Goal: Information Seeking & Learning: Learn about a topic

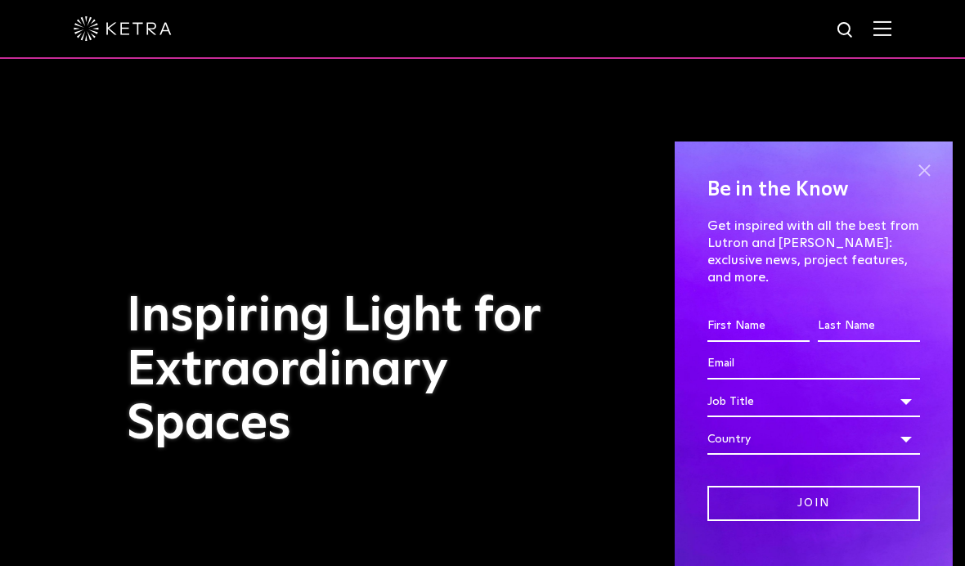
click at [923, 158] on span at bounding box center [923, 170] width 25 height 25
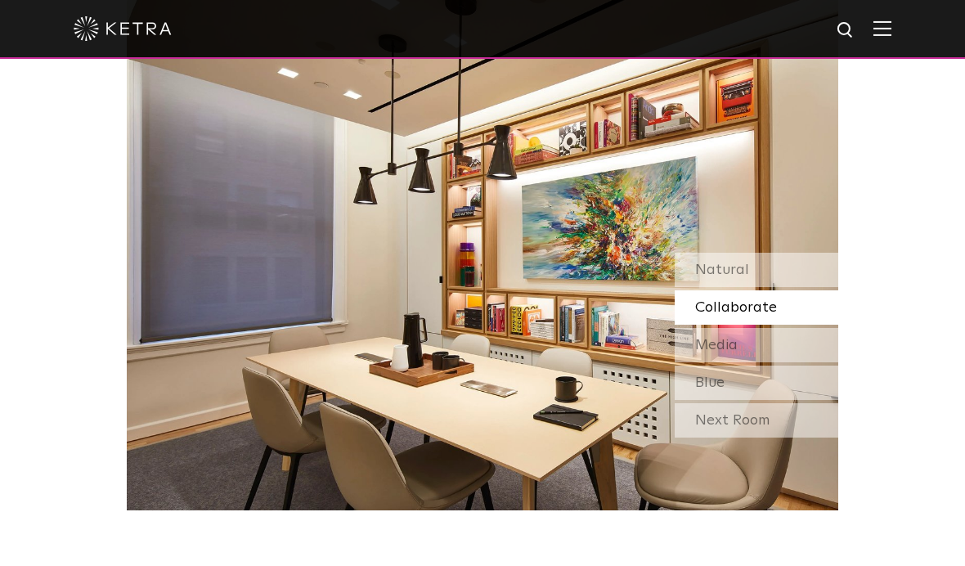
scroll to position [1300, 0]
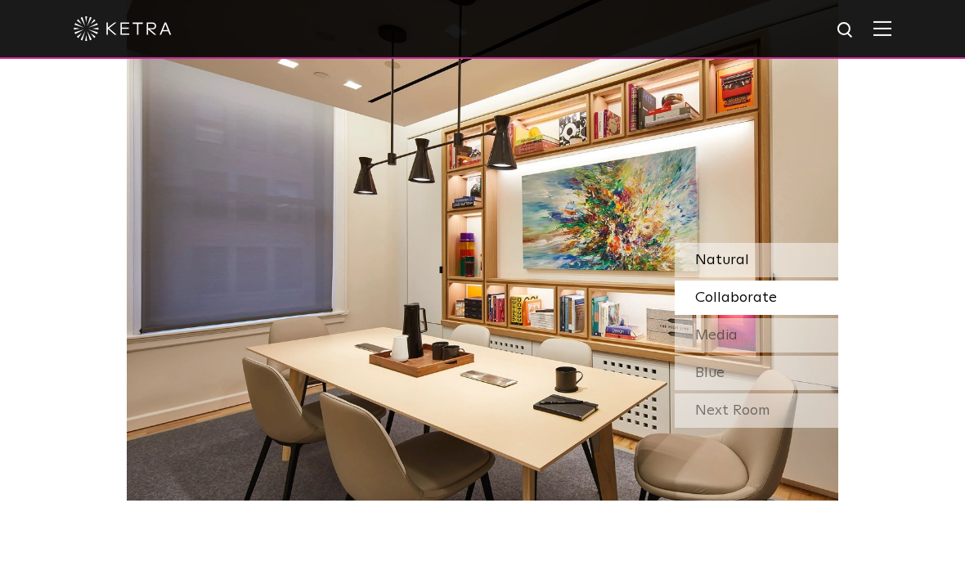
click at [795, 277] on div "Natural" at bounding box center [755, 260] width 163 height 34
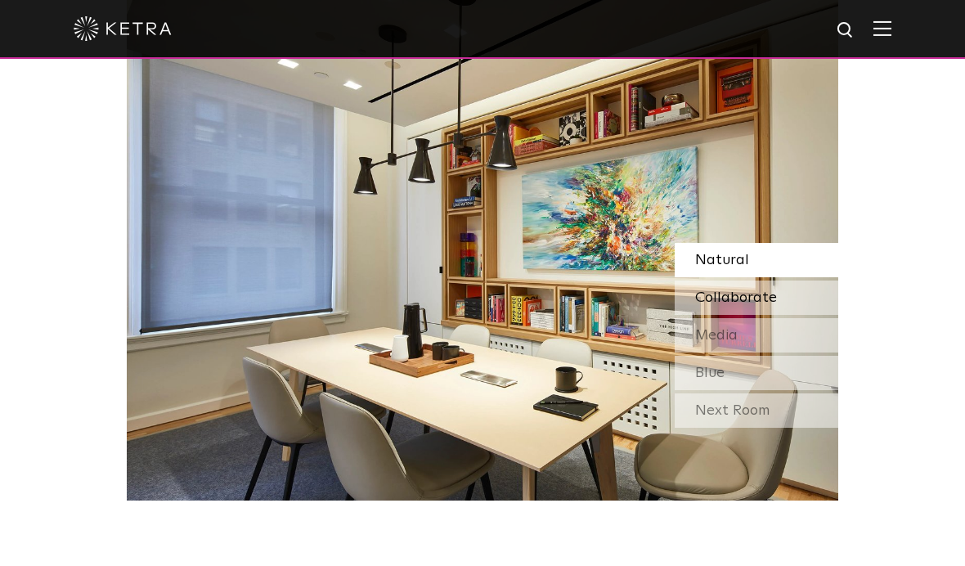
click at [781, 315] on div "Collaborate" at bounding box center [755, 297] width 163 height 34
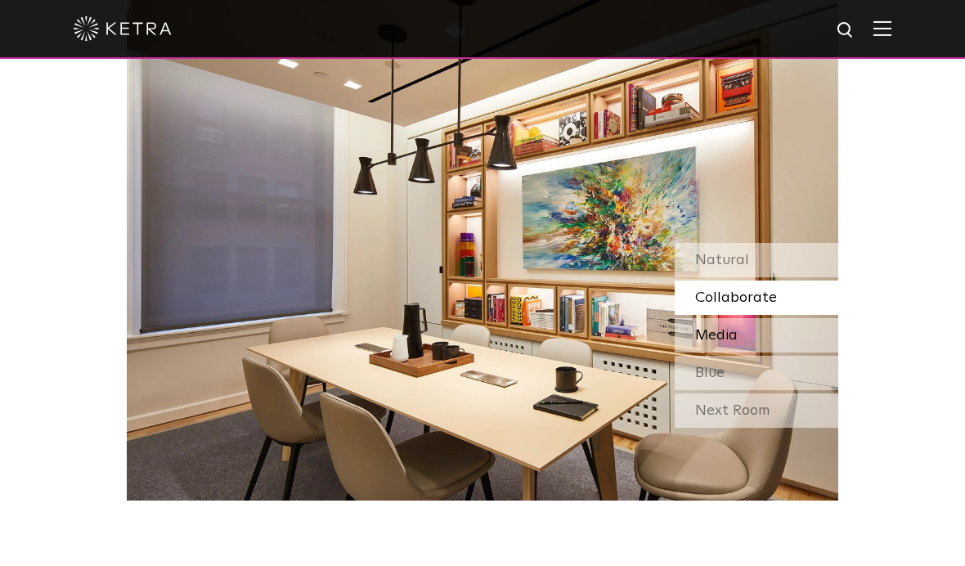
click at [777, 352] on div "Media" at bounding box center [755, 335] width 163 height 34
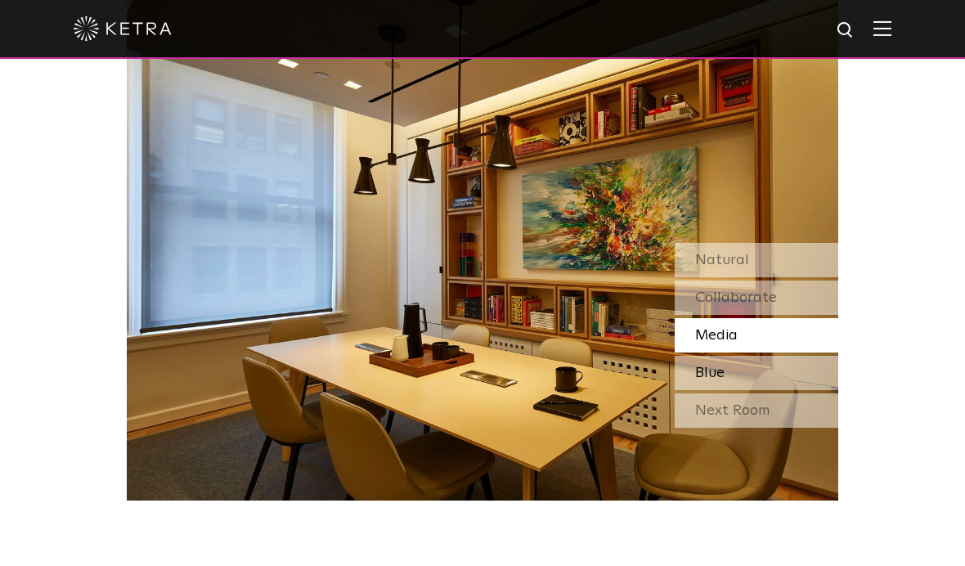
click at [756, 390] on div "Blue" at bounding box center [755, 373] width 163 height 34
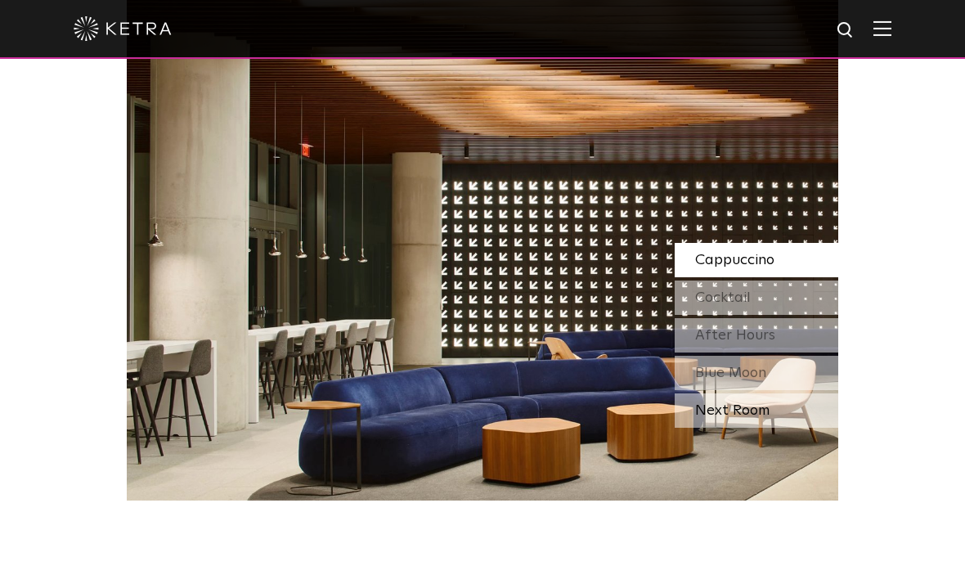
click at [754, 428] on div "Next Room" at bounding box center [755, 410] width 163 height 34
click at [801, 315] on div "Cocktail" at bounding box center [755, 297] width 163 height 34
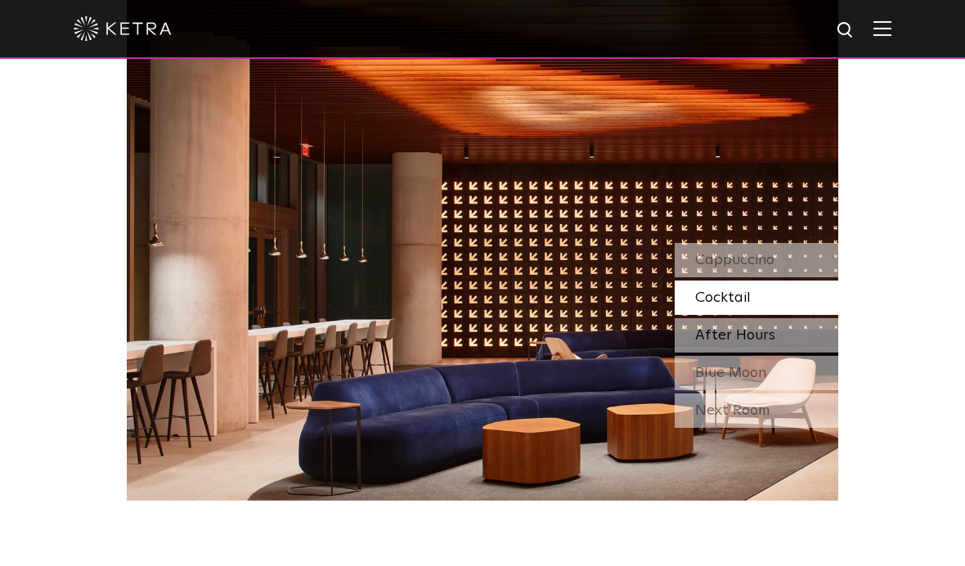
click at [781, 352] on div "After Hours" at bounding box center [755, 335] width 163 height 34
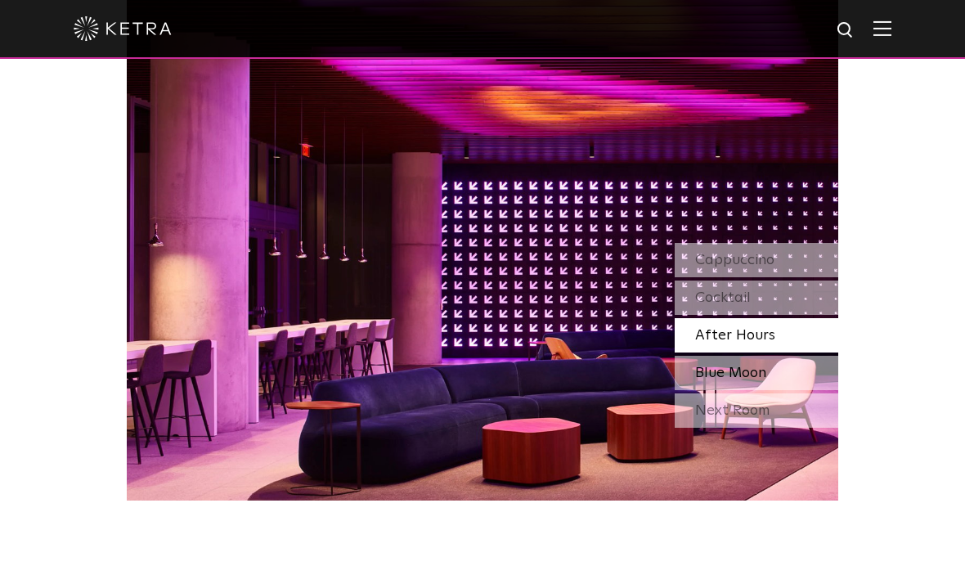
click at [771, 390] on div "Blue Moon" at bounding box center [755, 373] width 163 height 34
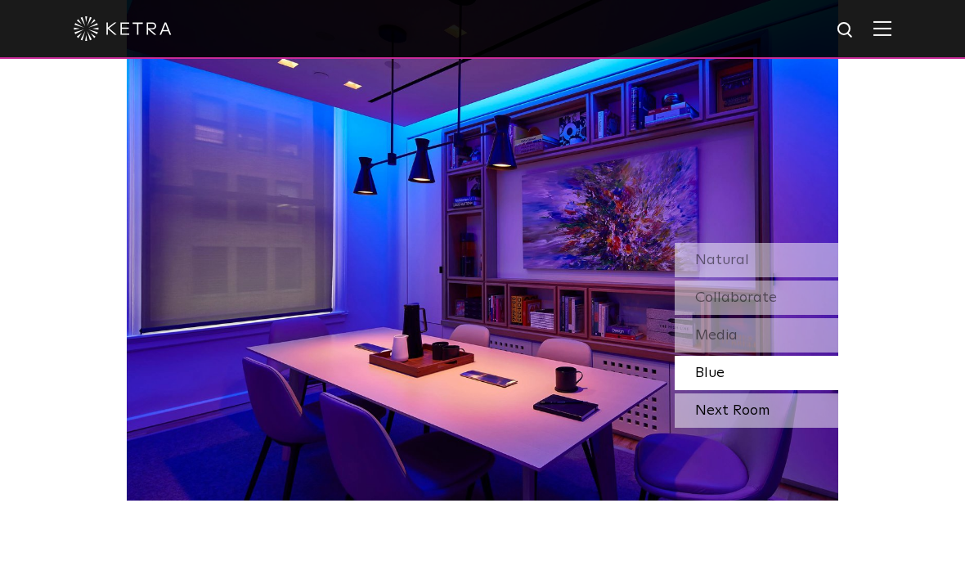
click at [769, 428] on div "Next Room" at bounding box center [755, 410] width 163 height 34
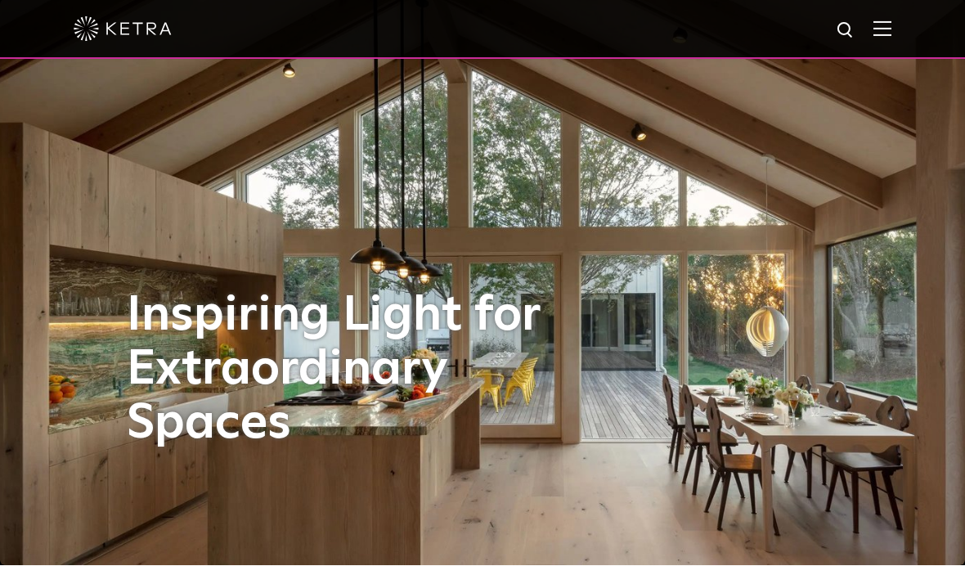
scroll to position [0, 0]
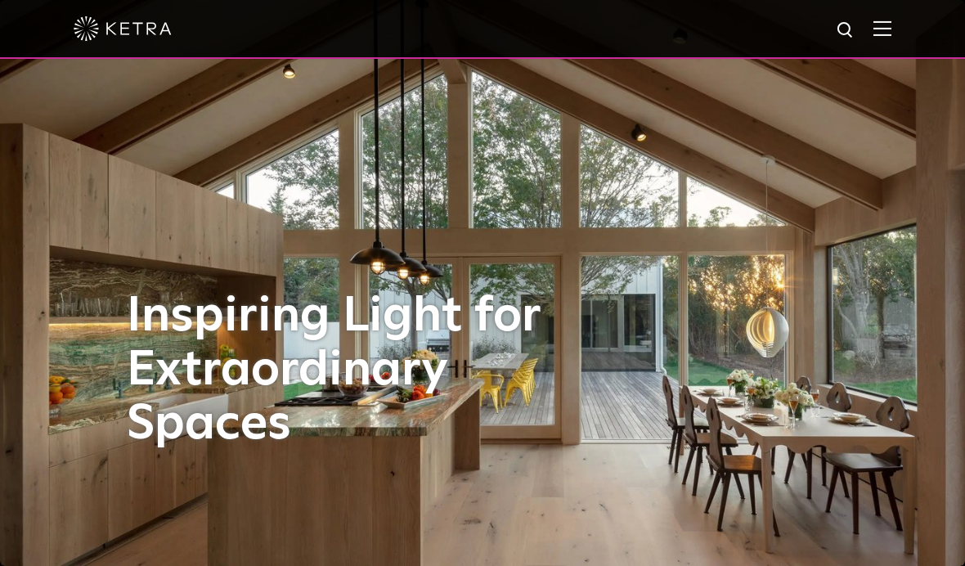
click at [885, 34] on img at bounding box center [882, 28] width 18 height 16
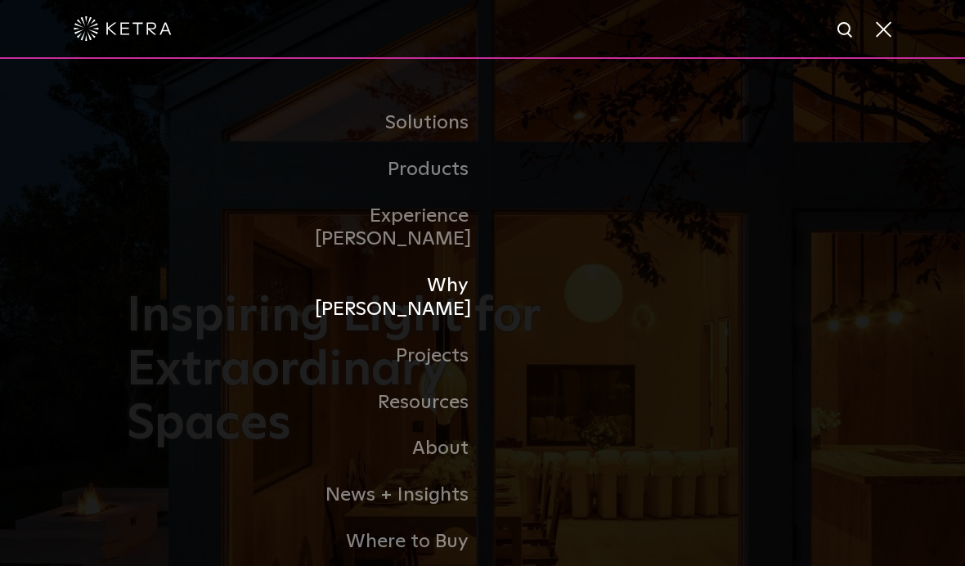
click at [451, 301] on link "Why [PERSON_NAME]" at bounding box center [399, 297] width 168 height 70
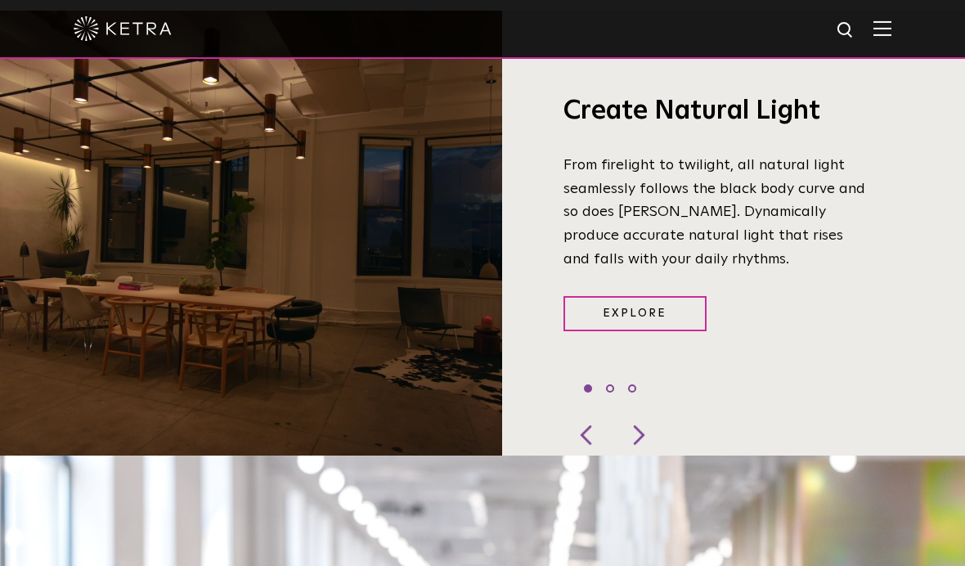
scroll to position [1234, 0]
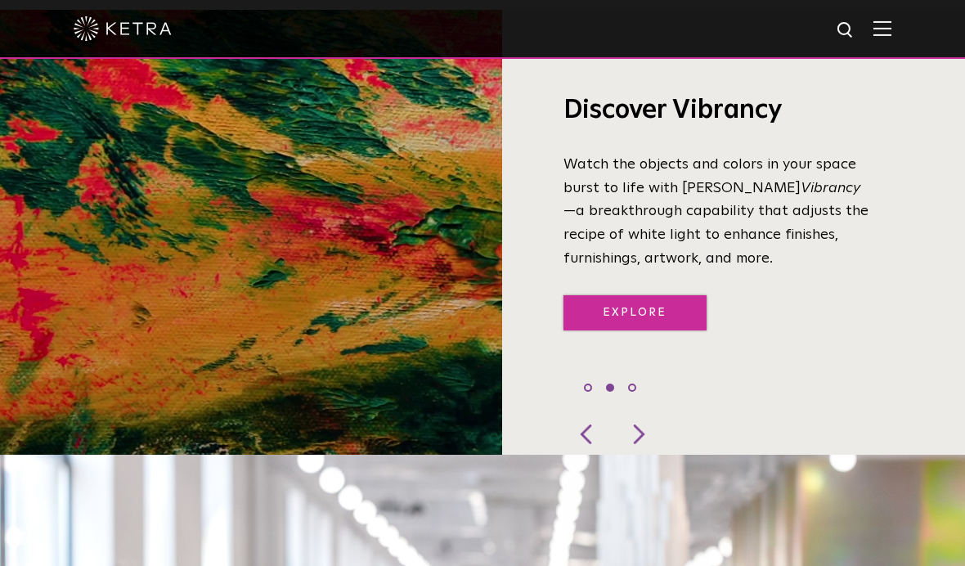
click at [679, 330] on link "Explore" at bounding box center [634, 312] width 143 height 35
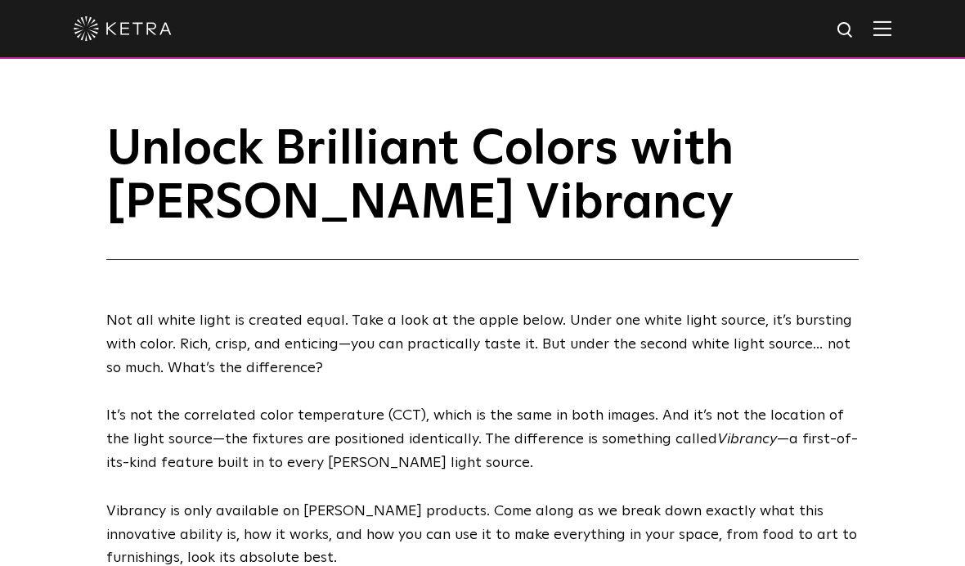
click at [879, 33] on img at bounding box center [882, 28] width 18 height 16
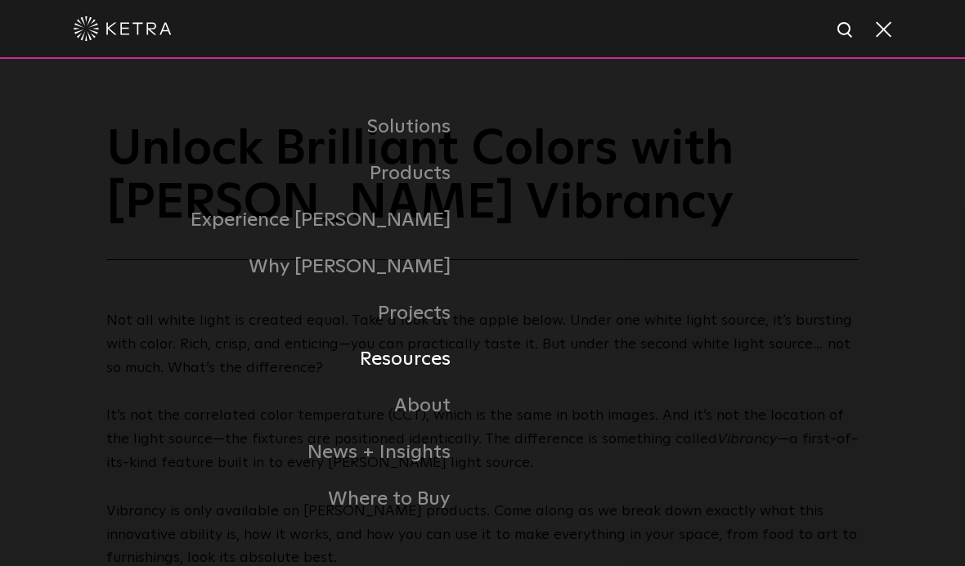
click at [428, 383] on link "Resources" at bounding box center [290, 359] width 384 height 47
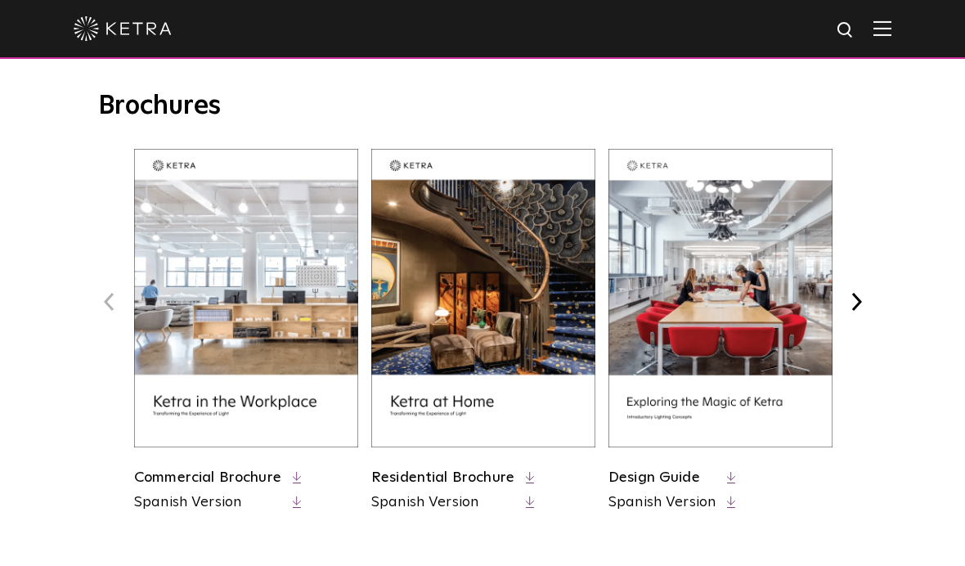
scroll to position [624, 0]
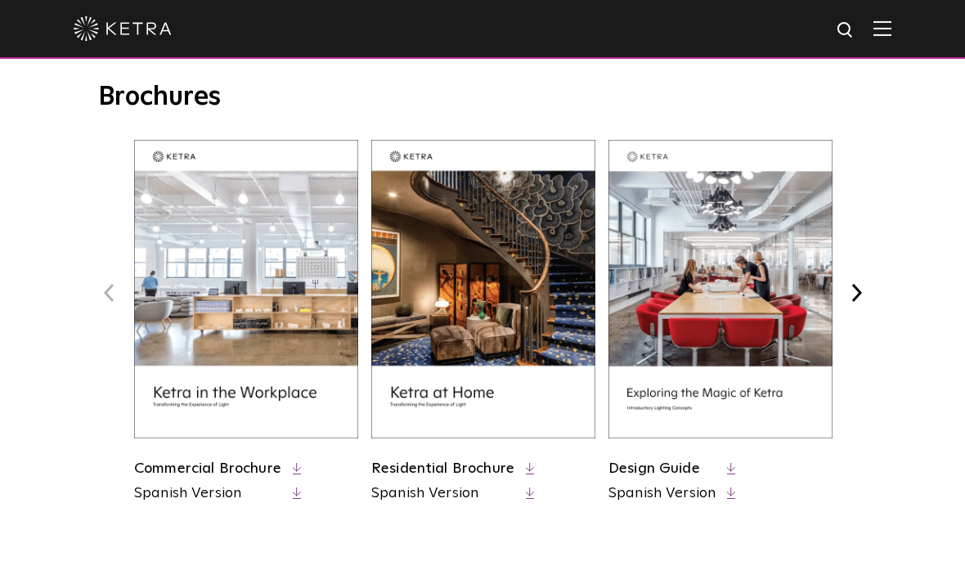
click at [731, 467] on polyline at bounding box center [729, 467] width 4 height 8
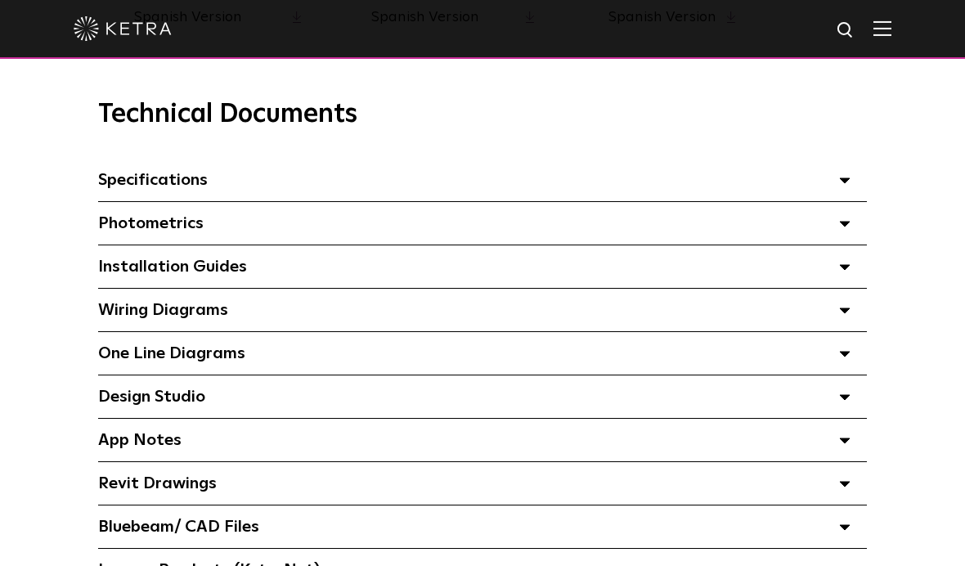
scroll to position [1100, 0]
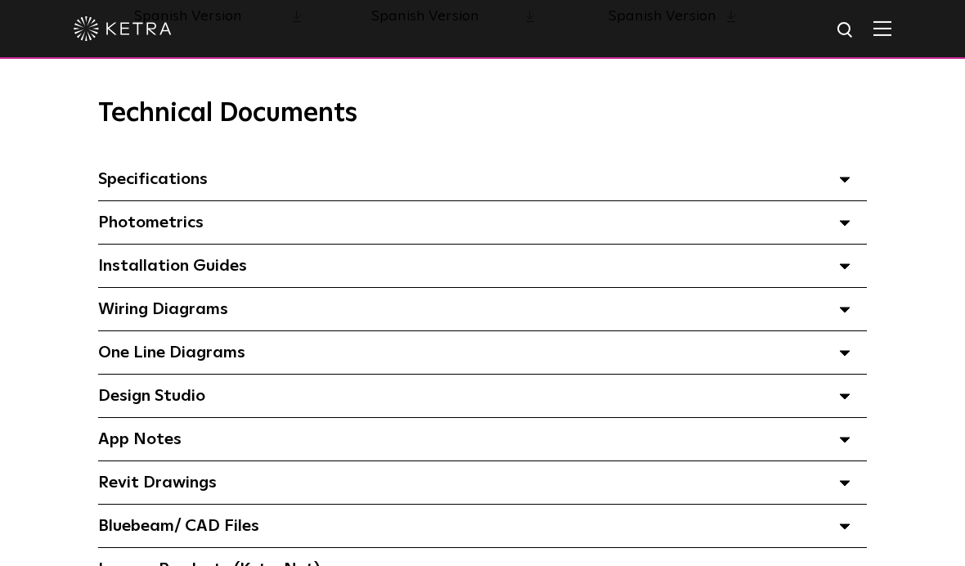
click at [123, 226] on span "Photometrics Select checkboxes to use the bulk download option below" at bounding box center [150, 222] width 105 height 16
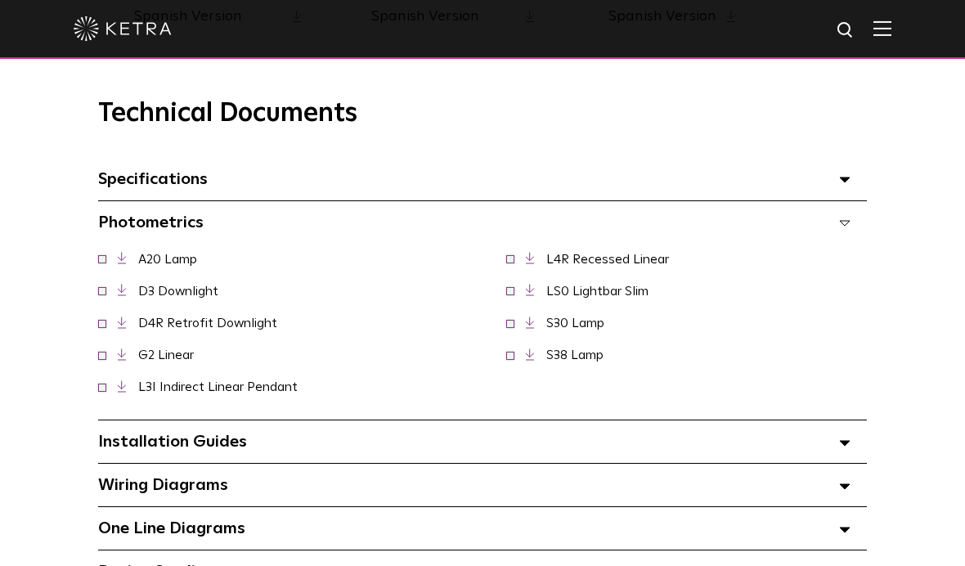
click at [132, 214] on span "Photometrics Select checkboxes to use the bulk download option below" at bounding box center [150, 222] width 105 height 16
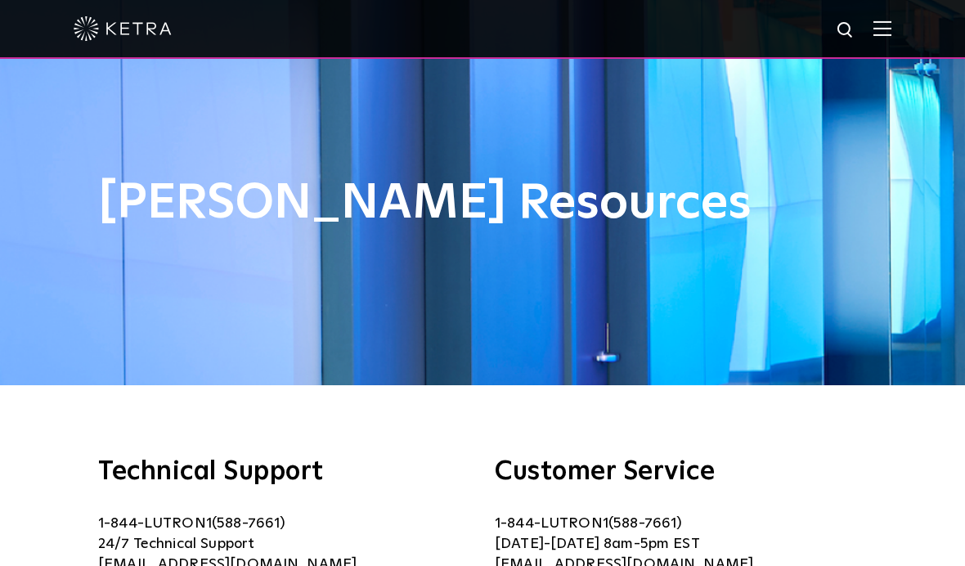
scroll to position [0, 0]
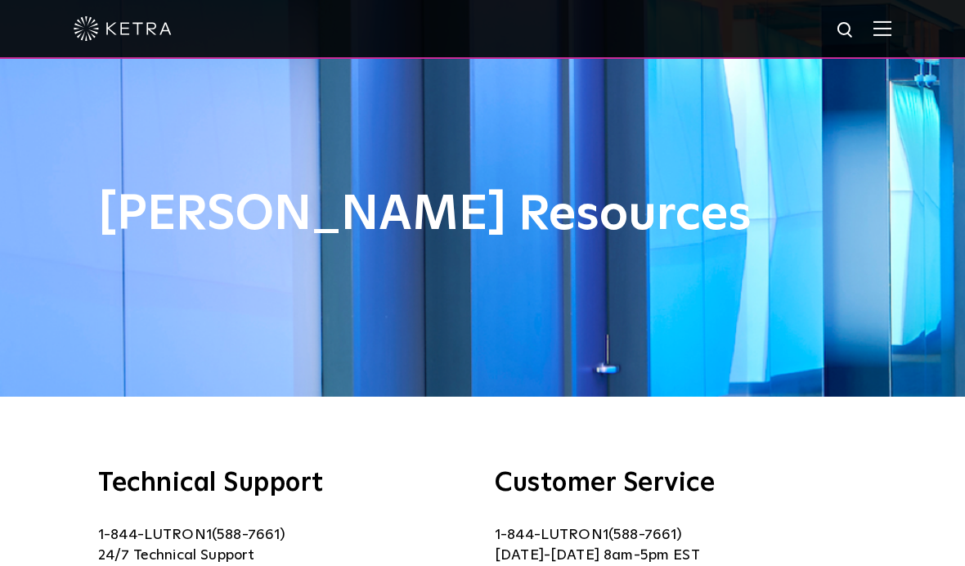
click at [887, 20] on img at bounding box center [882, 28] width 18 height 16
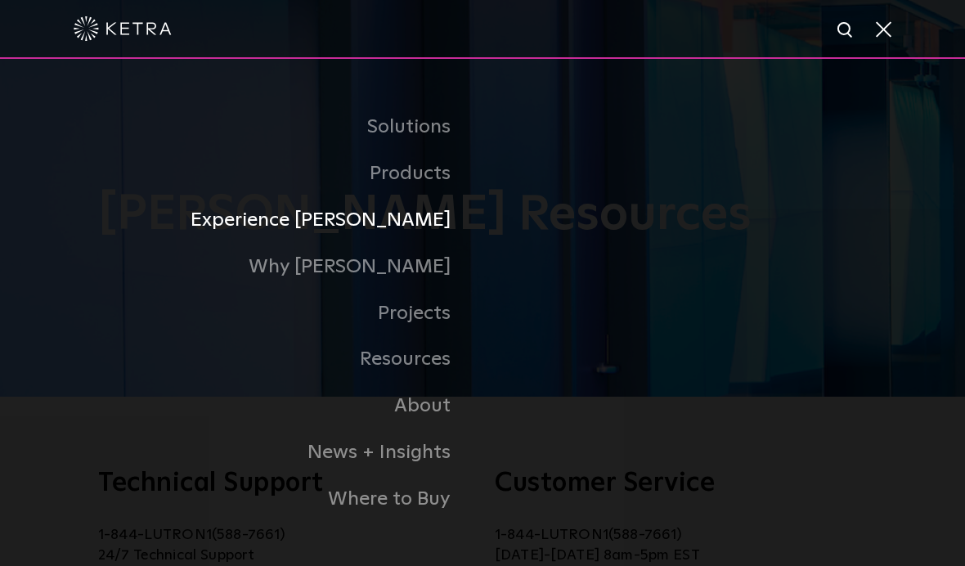
click at [391, 240] on link "Experience [PERSON_NAME]" at bounding box center [290, 220] width 384 height 47
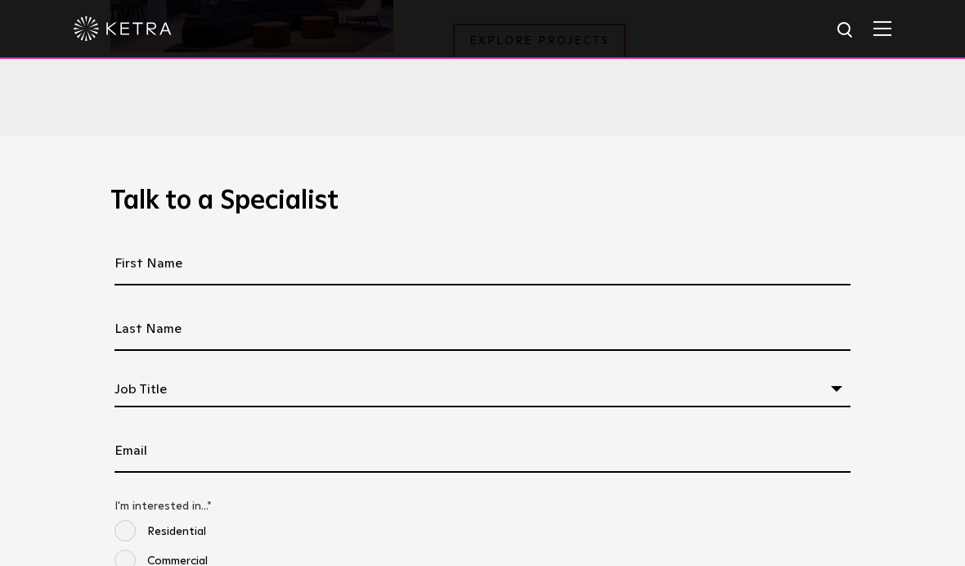
scroll to position [1346, 0]
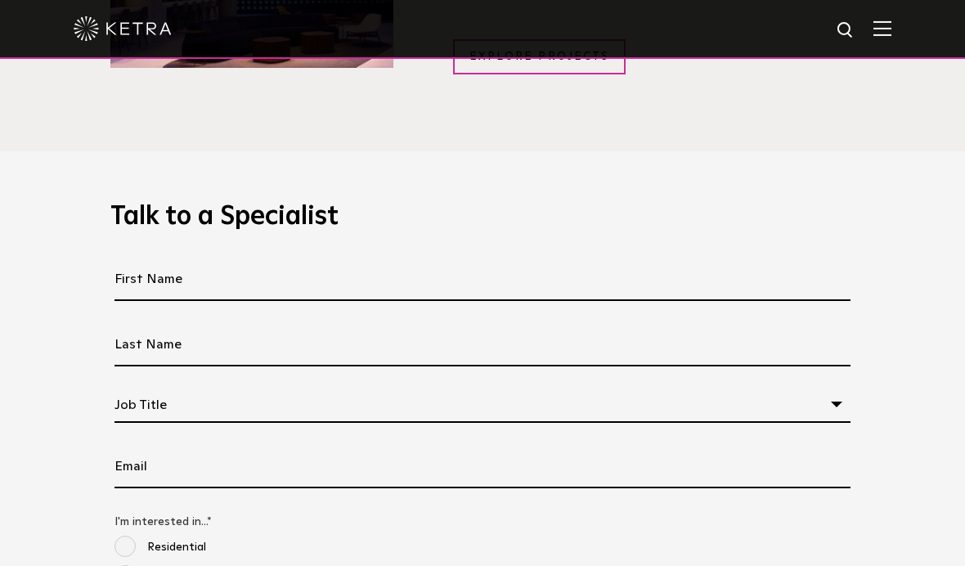
click at [883, 22] on img at bounding box center [882, 28] width 18 height 16
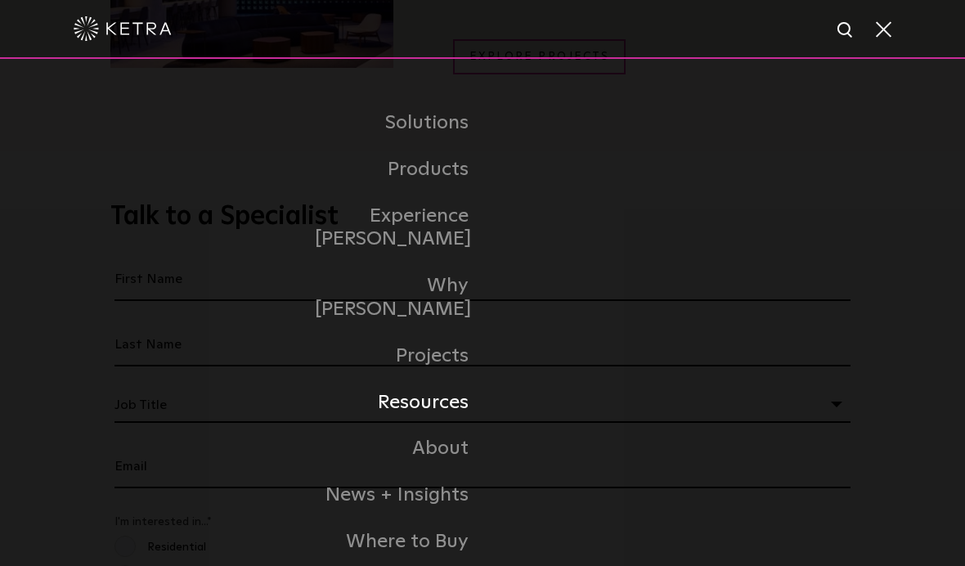
click at [389, 386] on link "Resources" at bounding box center [399, 402] width 168 height 47
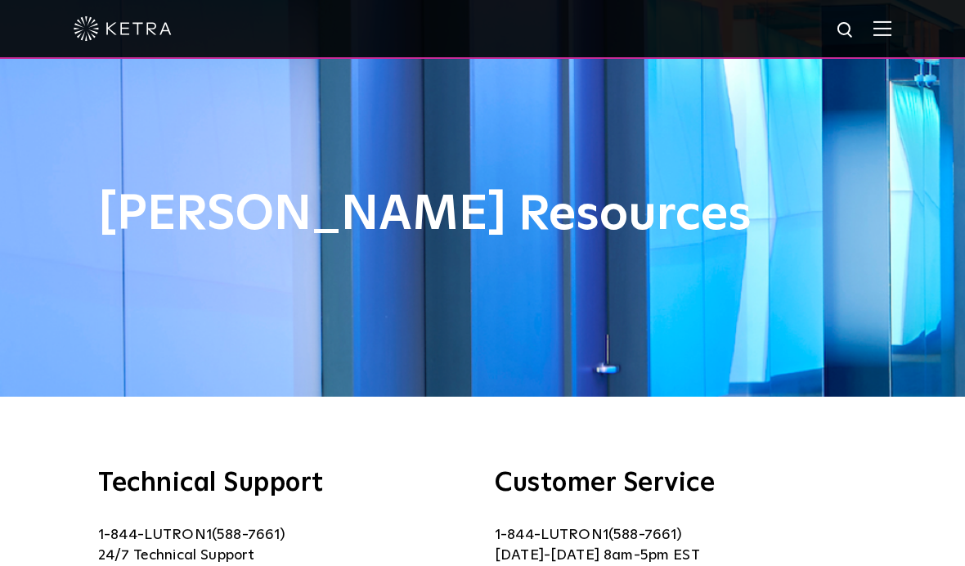
click at [868, 34] on div at bounding box center [482, 28] width 817 height 57
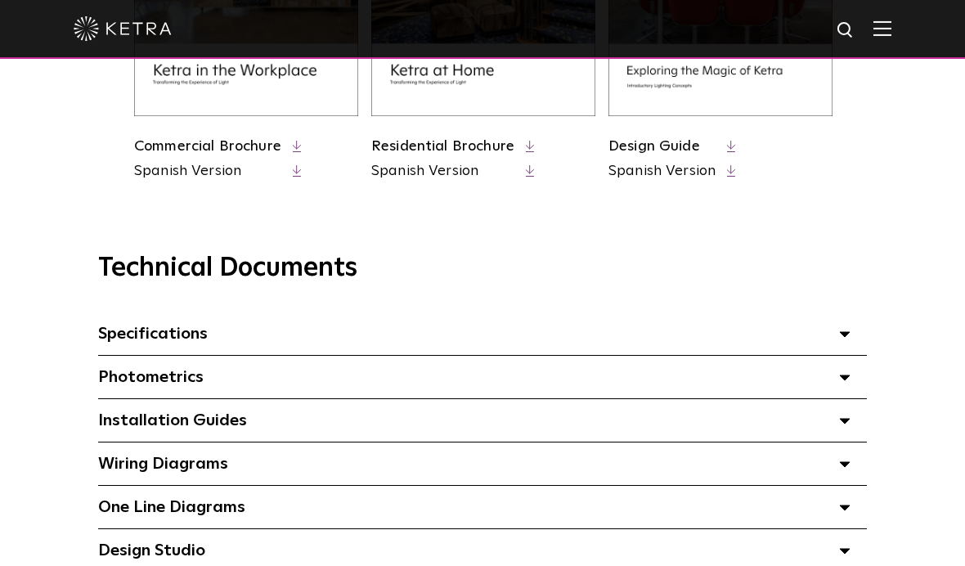
scroll to position [958, 0]
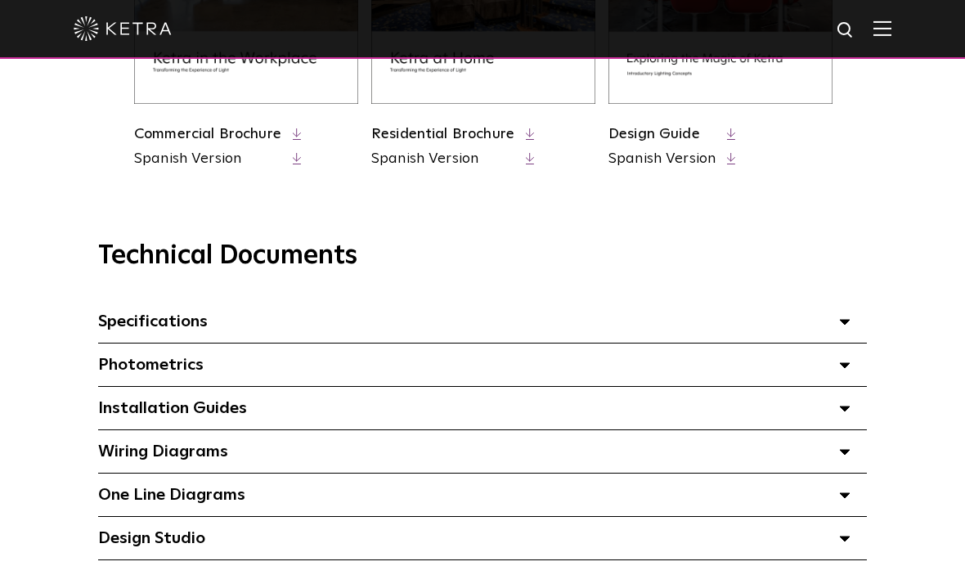
click at [834, 314] on div "Specifications Select checkboxes to use the bulk download option below" at bounding box center [482, 321] width 768 height 43
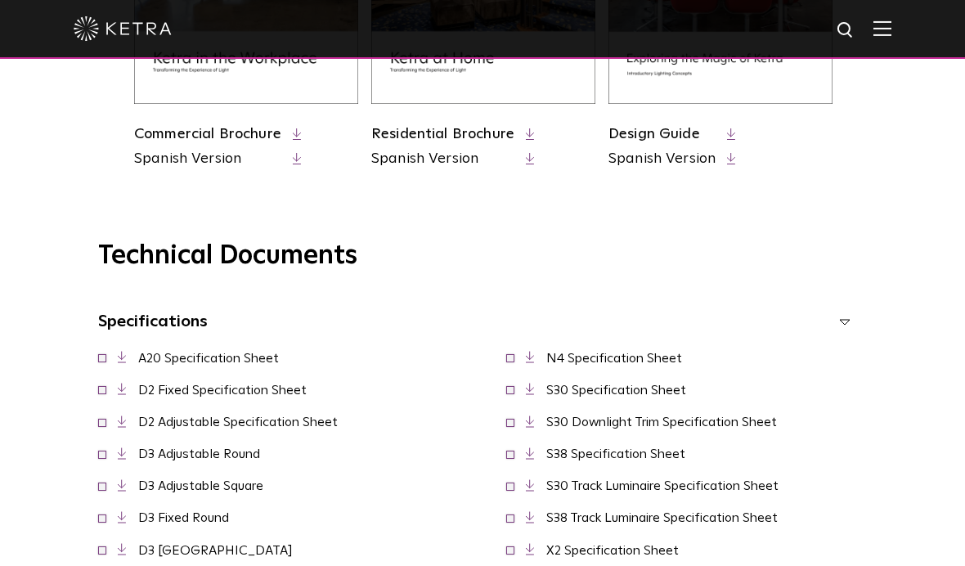
click at [839, 313] on span at bounding box center [844, 321] width 11 height 21
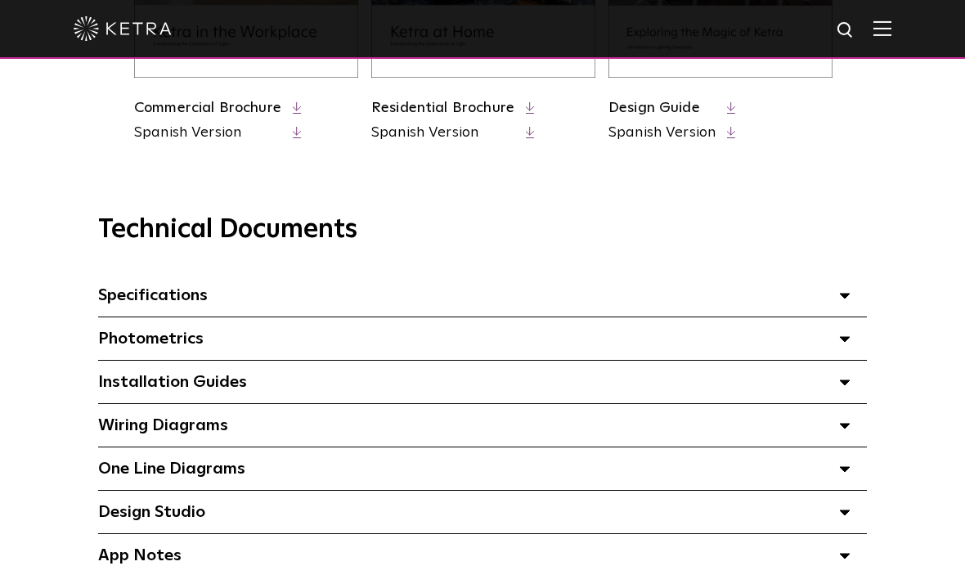
scroll to position [989, 0]
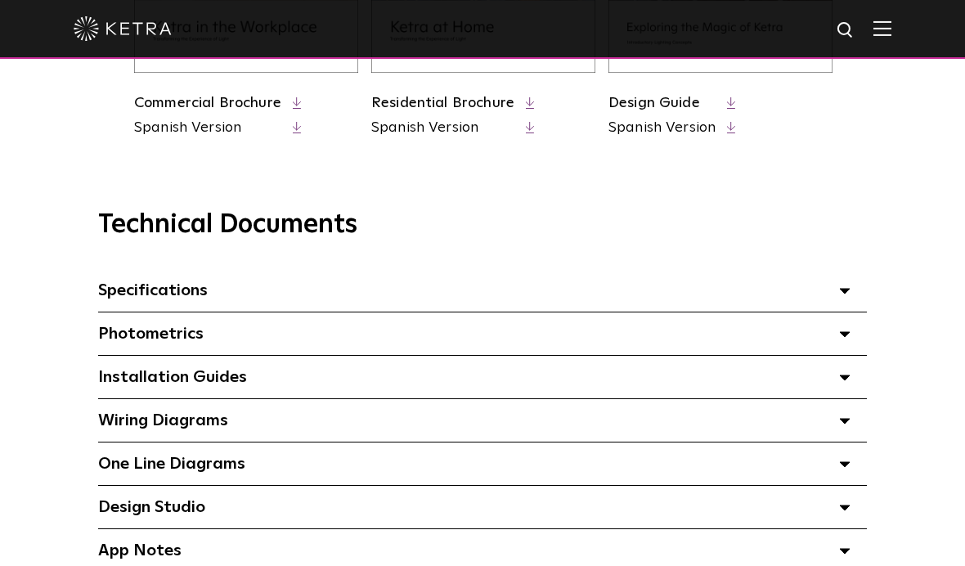
click at [843, 334] on polygon at bounding box center [845, 334] width 10 height 5
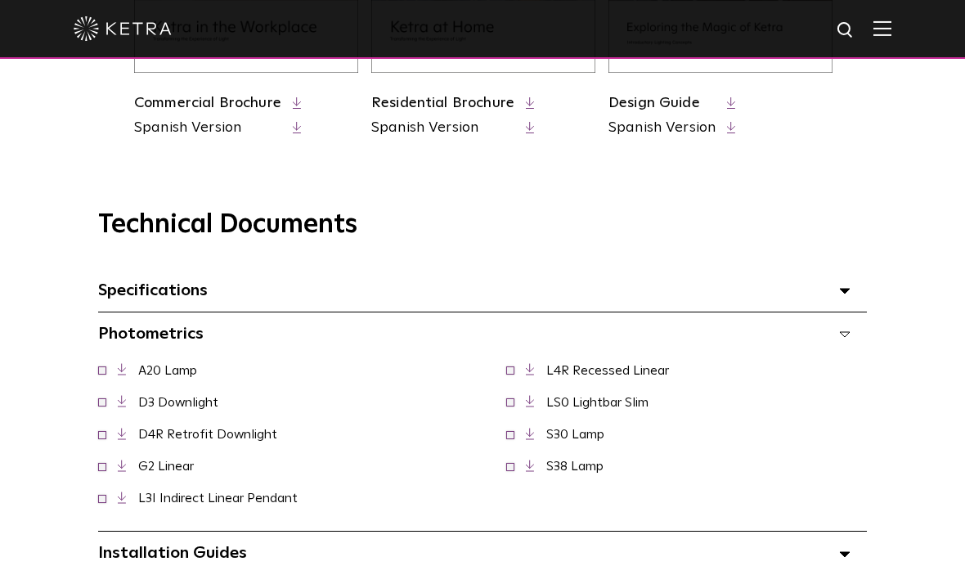
click at [844, 334] on icon at bounding box center [844, 334] width 11 height 6
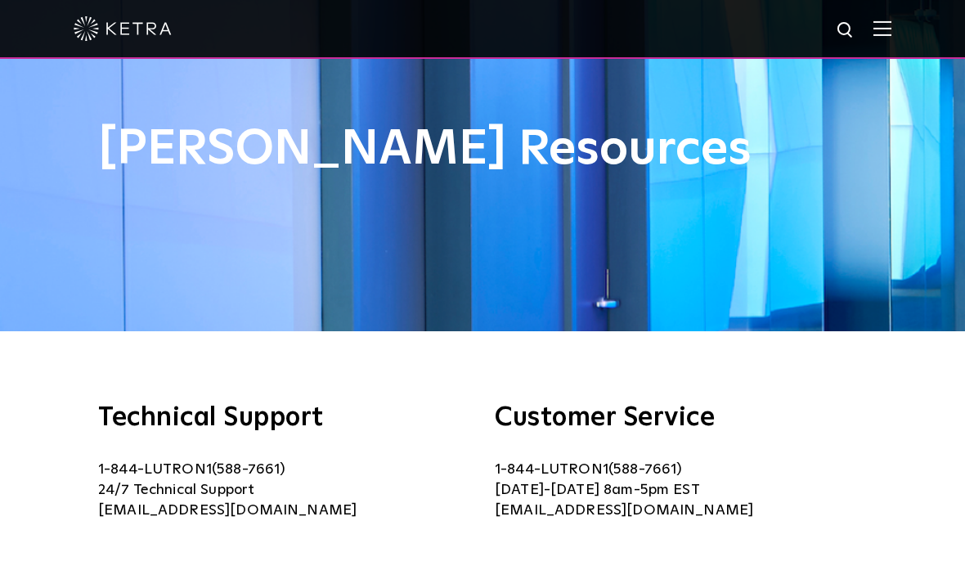
scroll to position [0, 0]
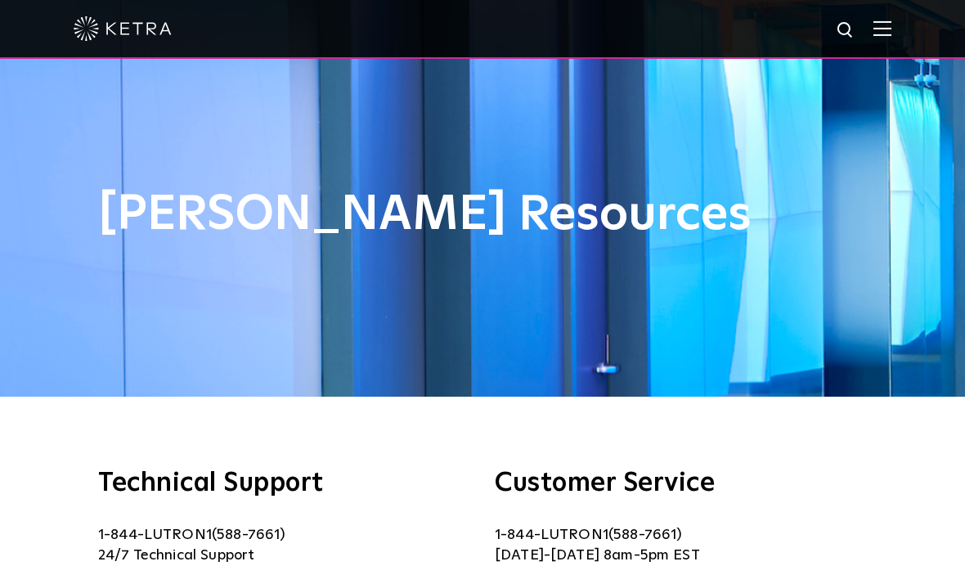
click at [887, 20] on img at bounding box center [882, 28] width 18 height 16
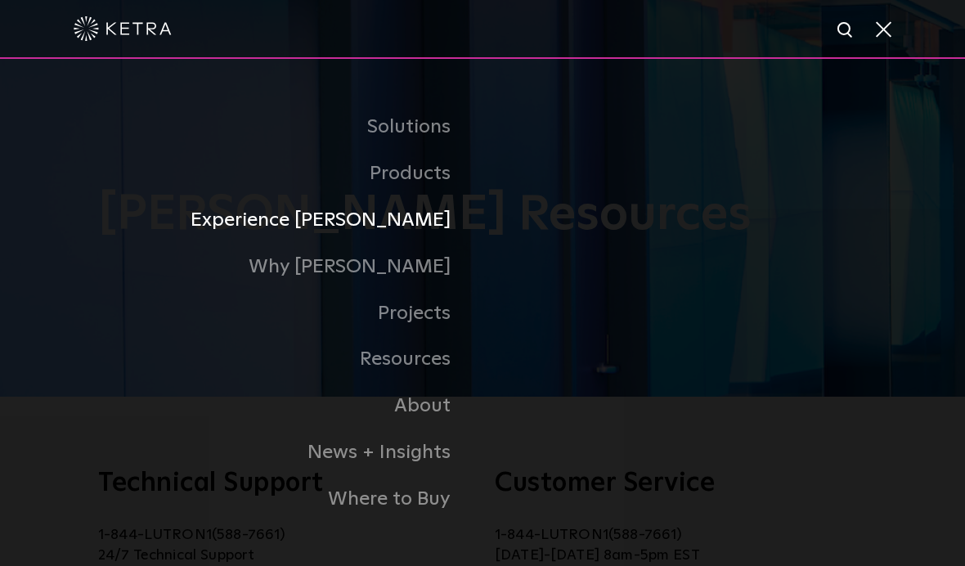
click at [424, 244] on link "Experience Ketra" at bounding box center [290, 220] width 384 height 47
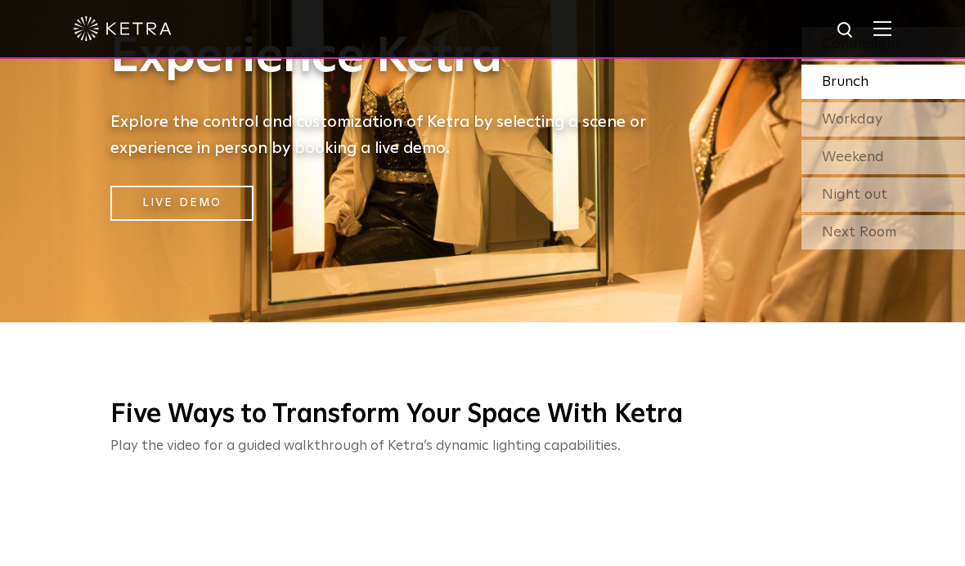
scroll to position [233, 0]
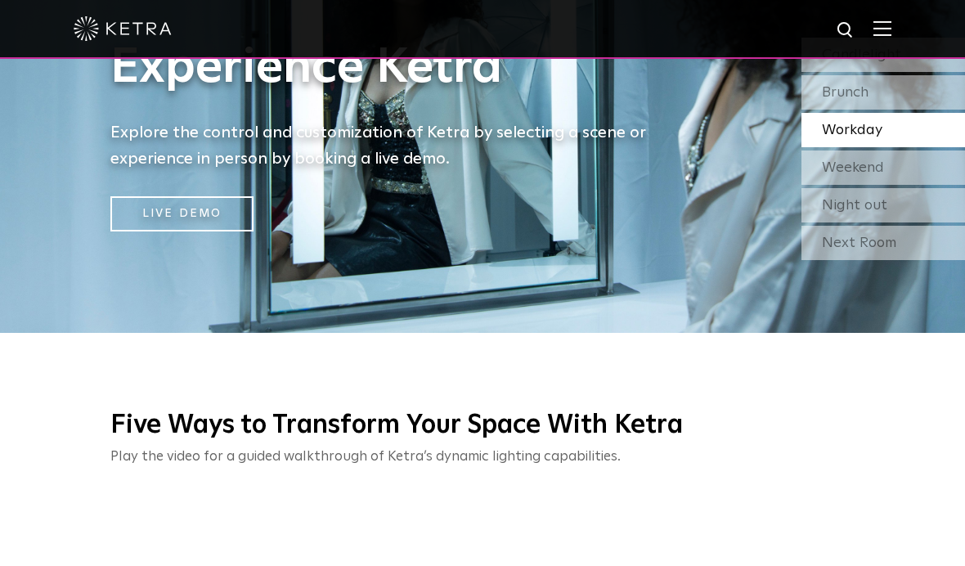
click at [879, 34] on img at bounding box center [882, 28] width 18 height 16
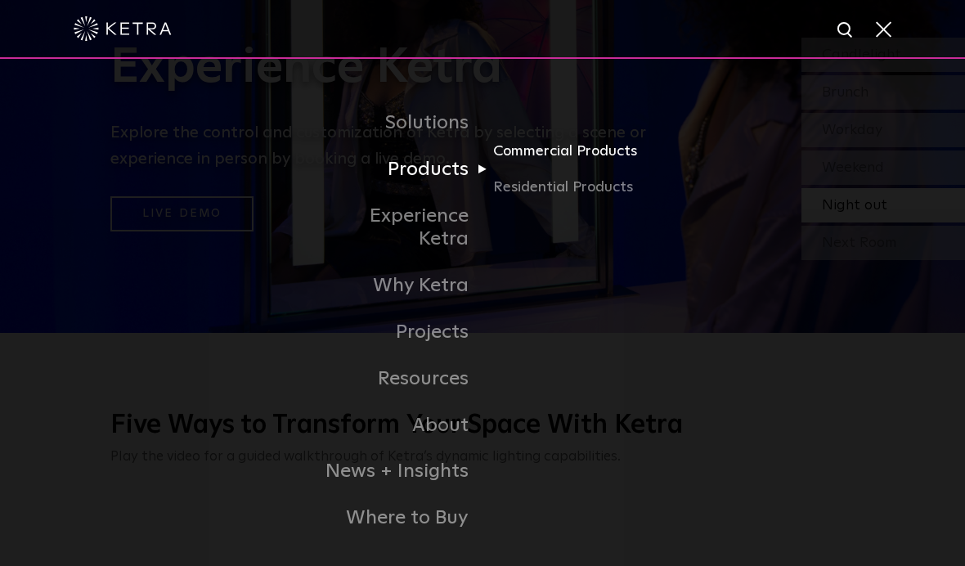
click at [625, 176] on link "Commercial Products" at bounding box center [571, 158] width 157 height 36
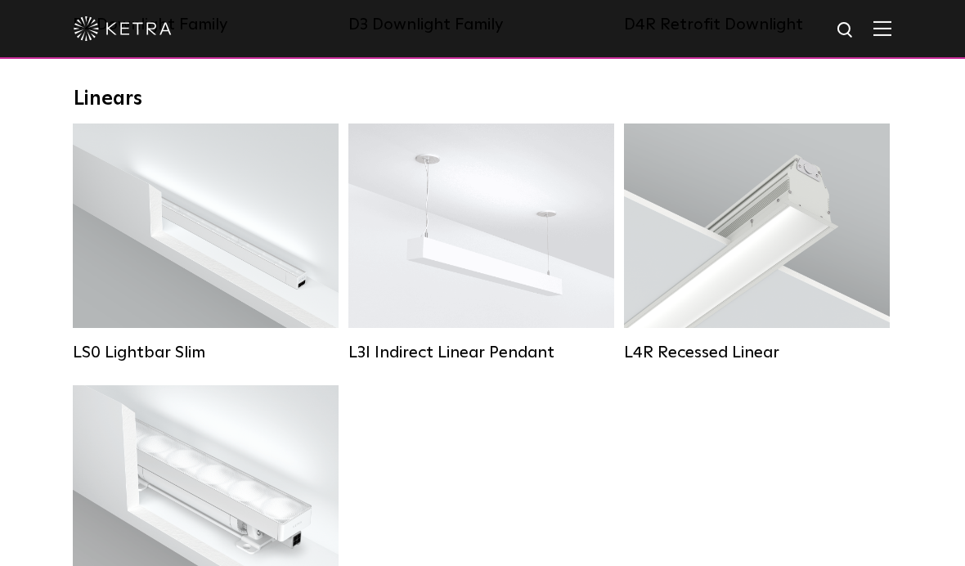
scroll to position [563, 0]
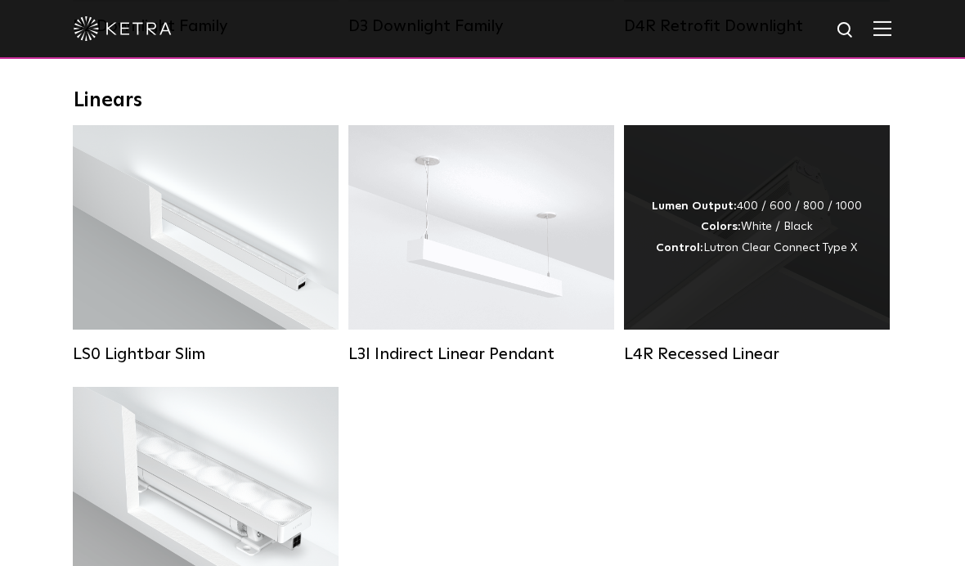
click at [798, 170] on div "Lumen Output: 400 / 600 / 800 / 1000 Colors: White / Black Control: Lutron Clea…" at bounding box center [757, 227] width 266 height 204
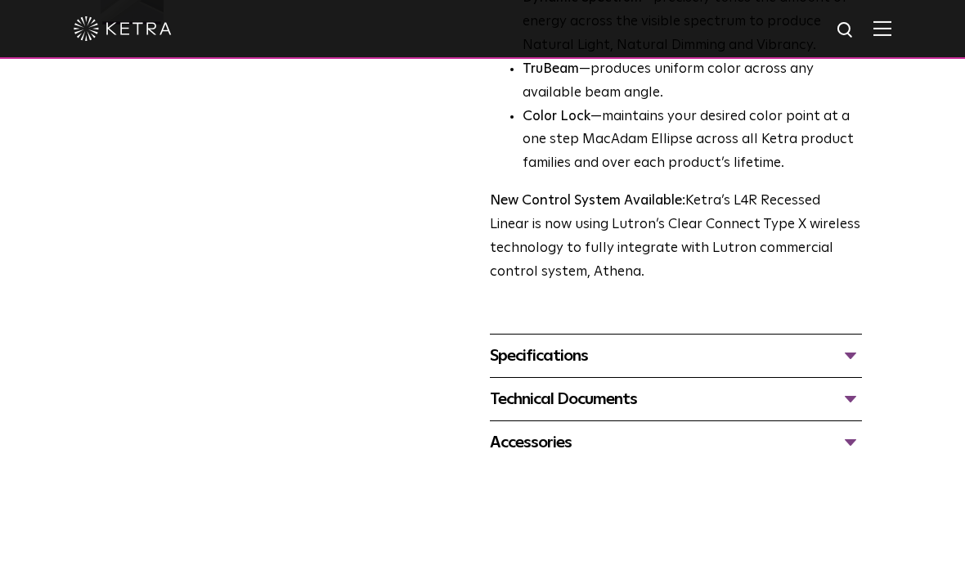
scroll to position [553, 0]
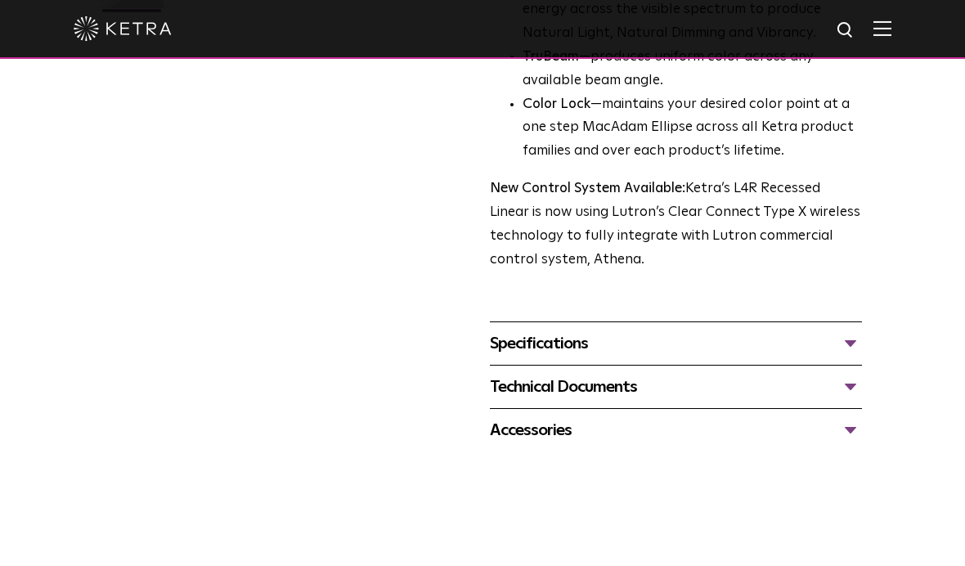
click at [856, 374] on div "Technical Documents" at bounding box center [676, 387] width 372 height 26
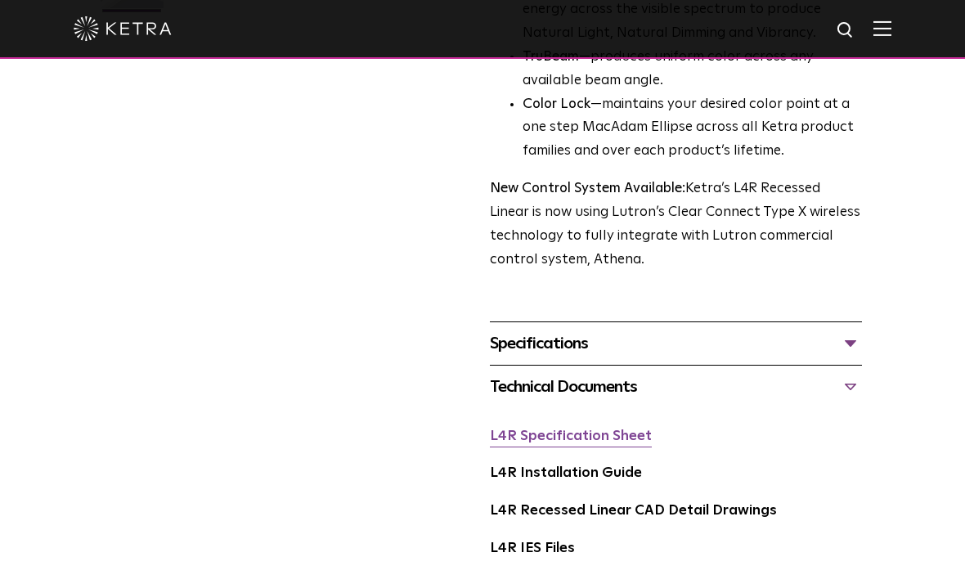
click at [637, 429] on link "L4R Specification Sheet" at bounding box center [571, 436] width 162 height 14
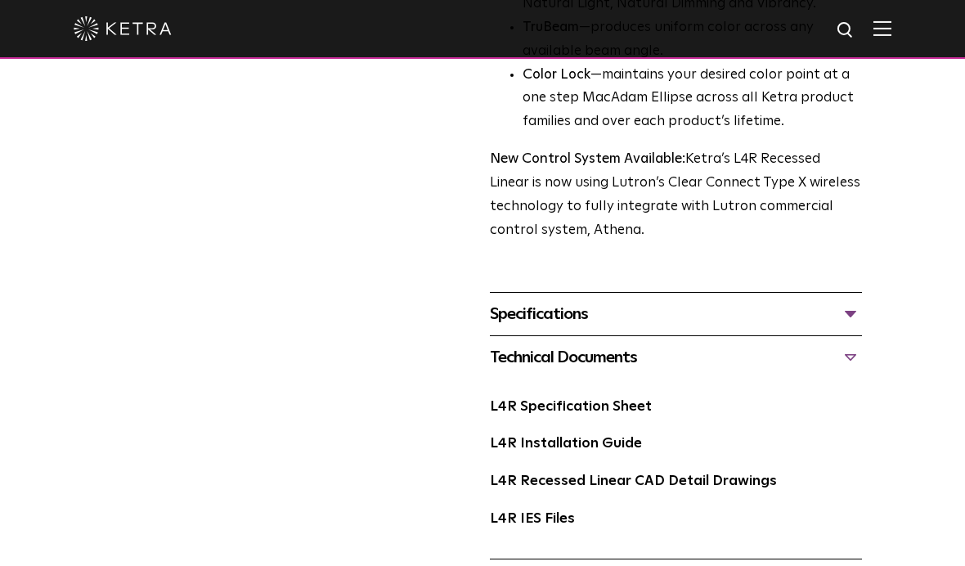
click at [848, 344] on div "Technical Documents" at bounding box center [676, 357] width 372 height 26
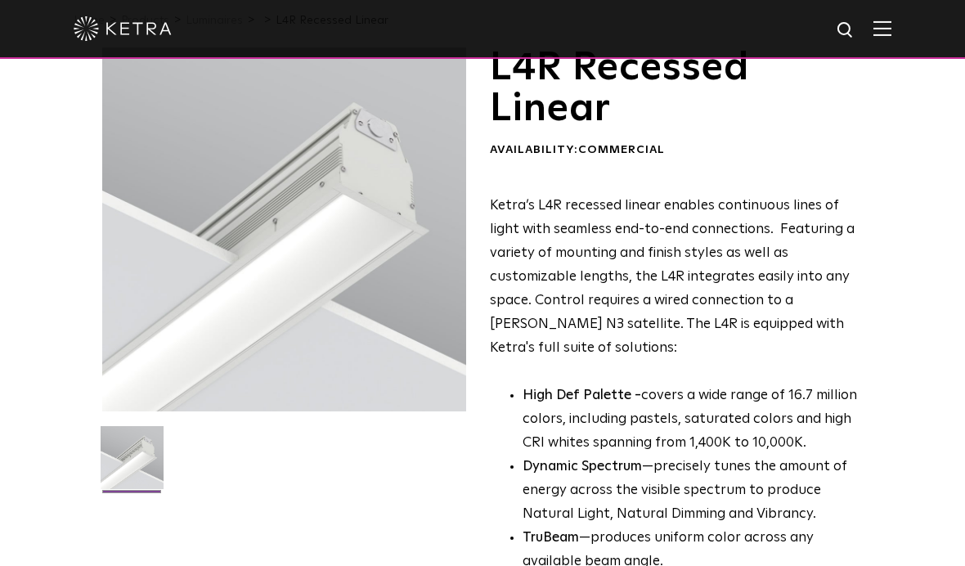
scroll to position [0, 0]
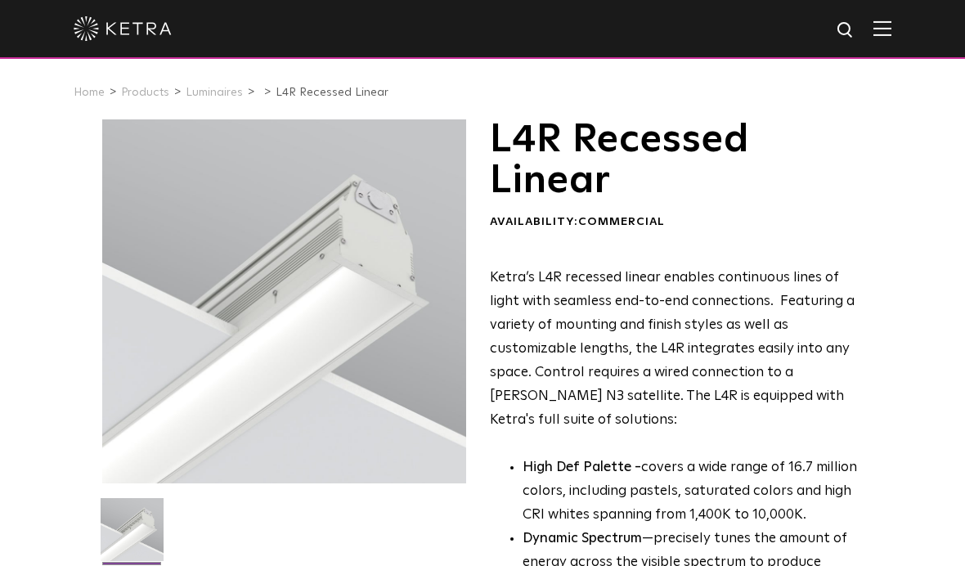
click at [879, 34] on img at bounding box center [882, 28] width 18 height 16
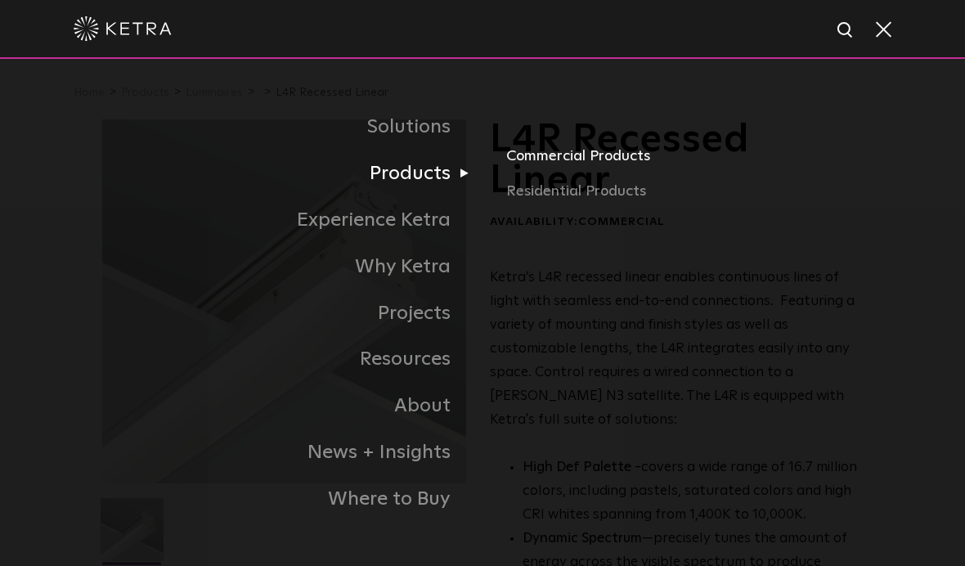
click at [631, 180] on link "Commercial Products" at bounding box center [684, 162] width 356 height 36
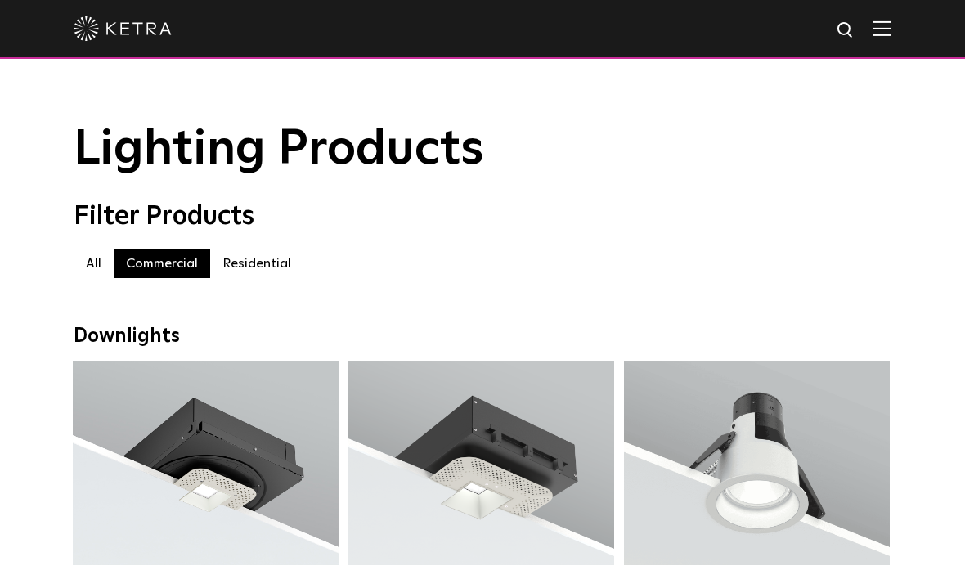
click at [881, 33] on img at bounding box center [882, 28] width 18 height 16
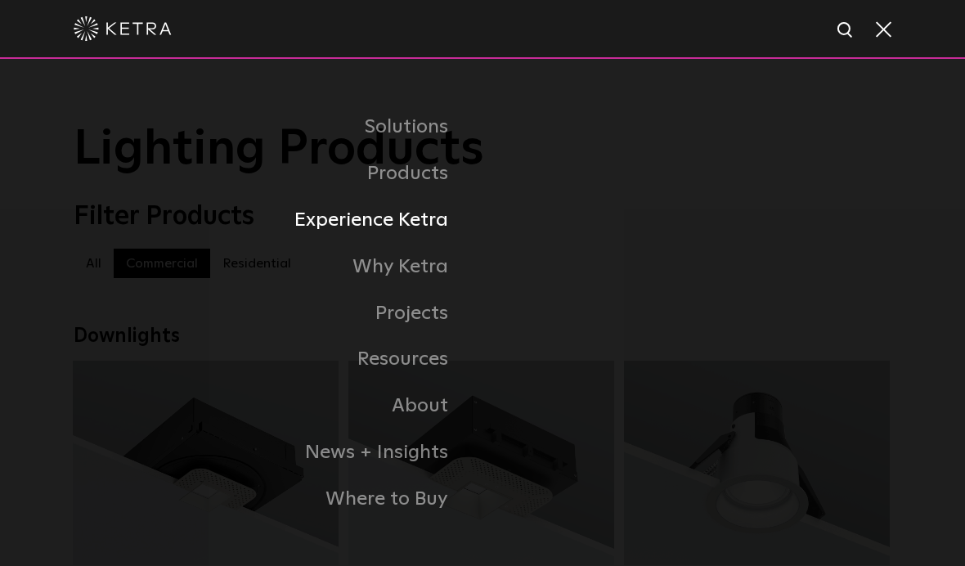
click at [437, 244] on link "Experience Ketra" at bounding box center [278, 220] width 409 height 47
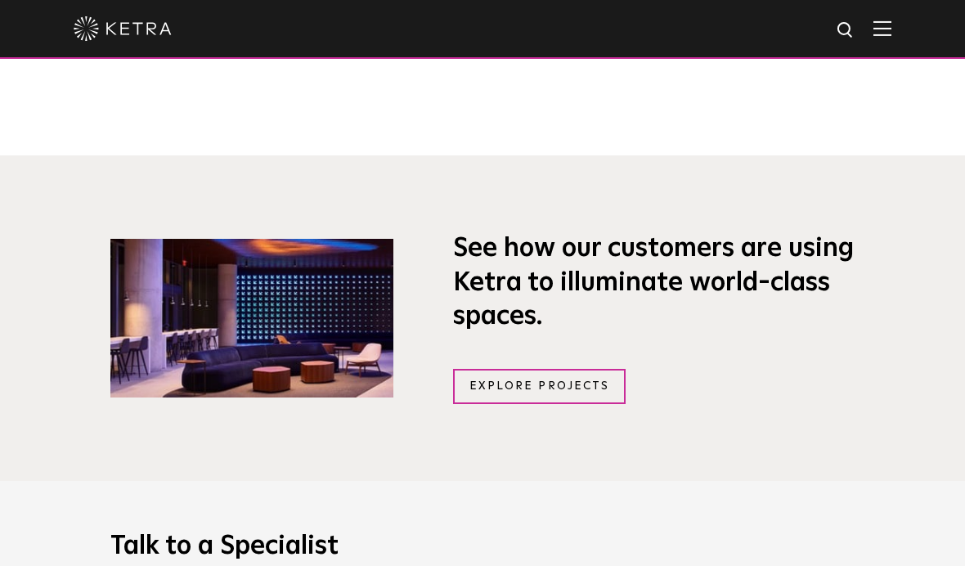
scroll to position [1005, 0]
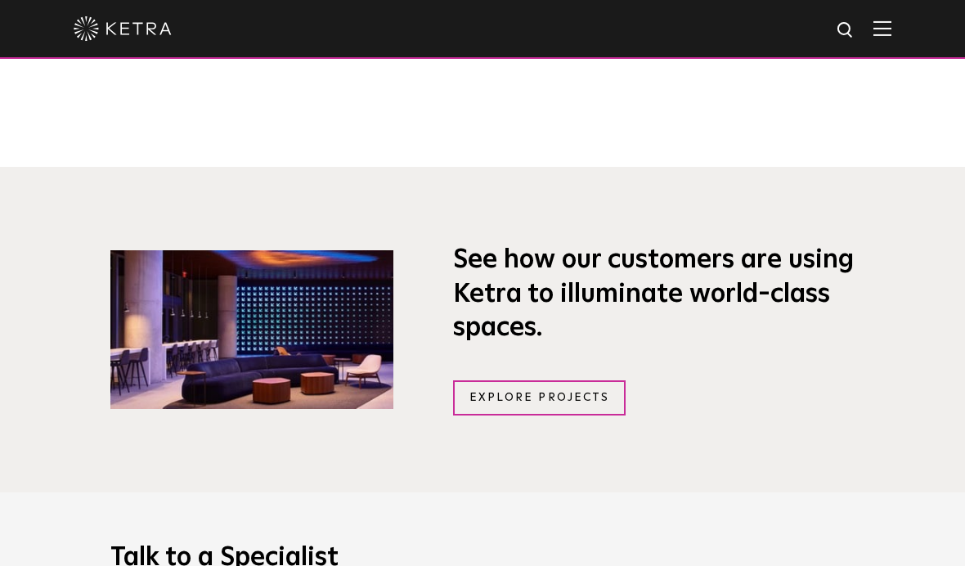
click at [882, 29] on img at bounding box center [882, 28] width 18 height 16
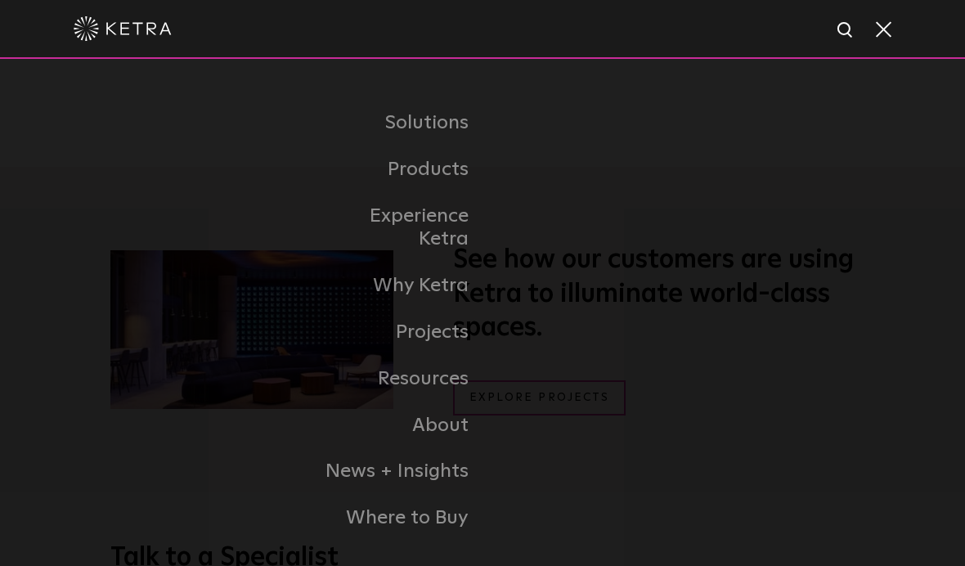
click at [848, 454] on div "Solutions Commercial Residential Products Commercial Products Residential Produ…" at bounding box center [482, 320] width 965 height 523
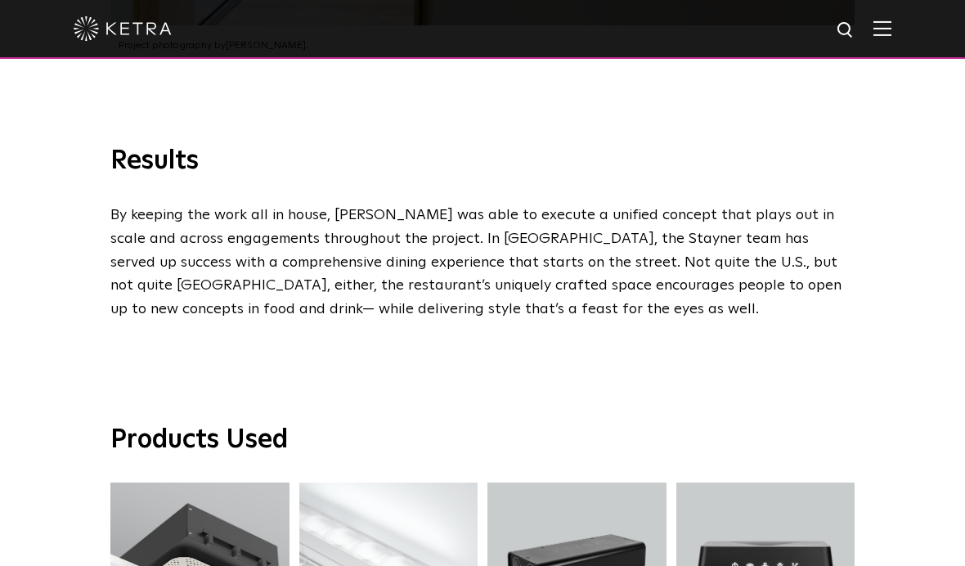
scroll to position [3562, 0]
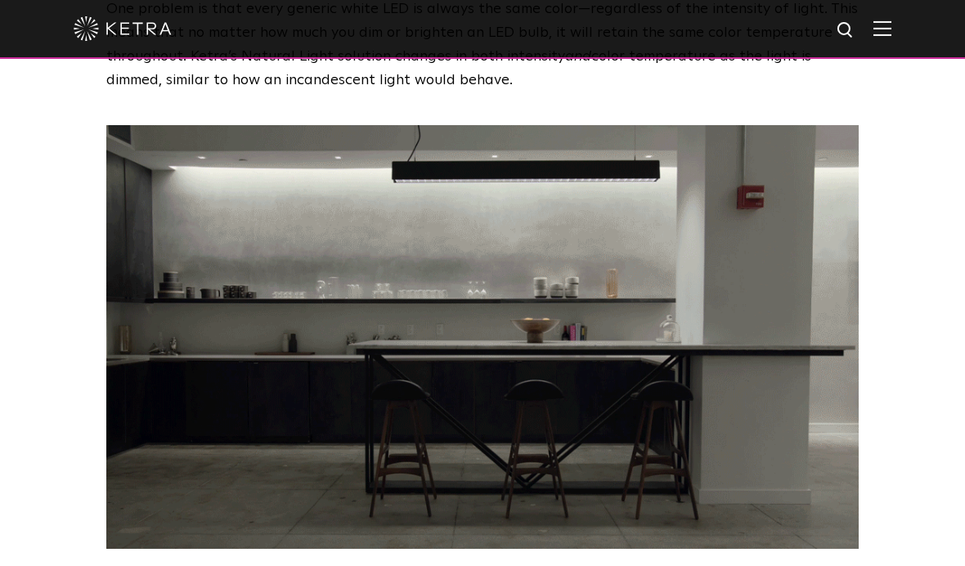
scroll to position [2136, 0]
